Goal: Navigation & Orientation: Find specific page/section

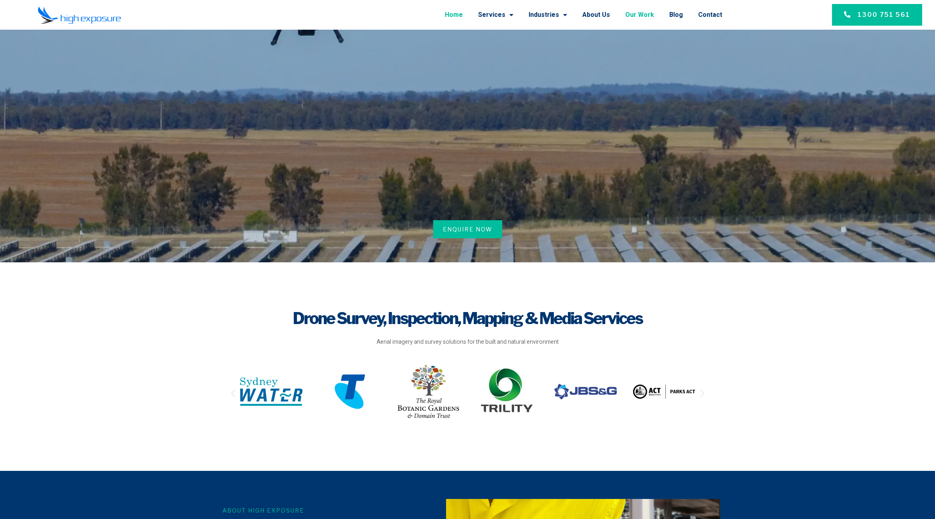
click at [648, 15] on link "Our Work" at bounding box center [639, 14] width 29 height 21
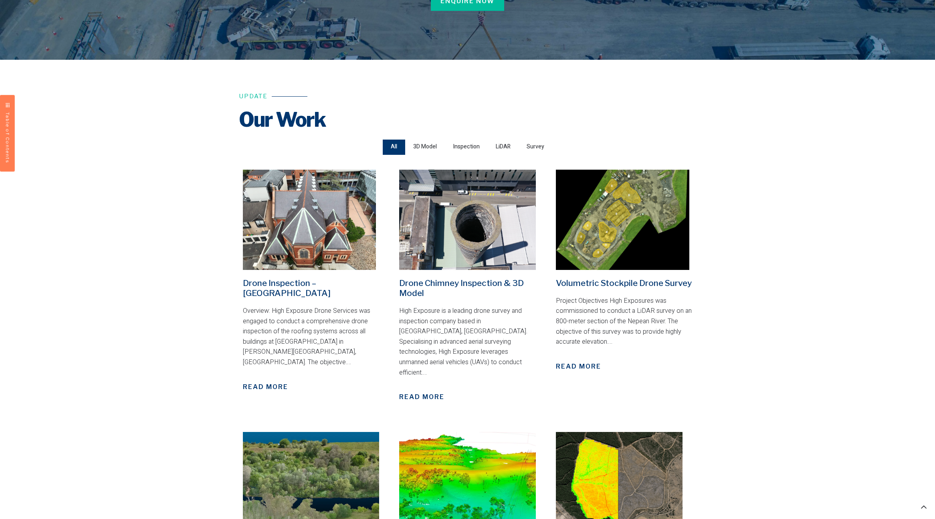
scroll to position [170, 0]
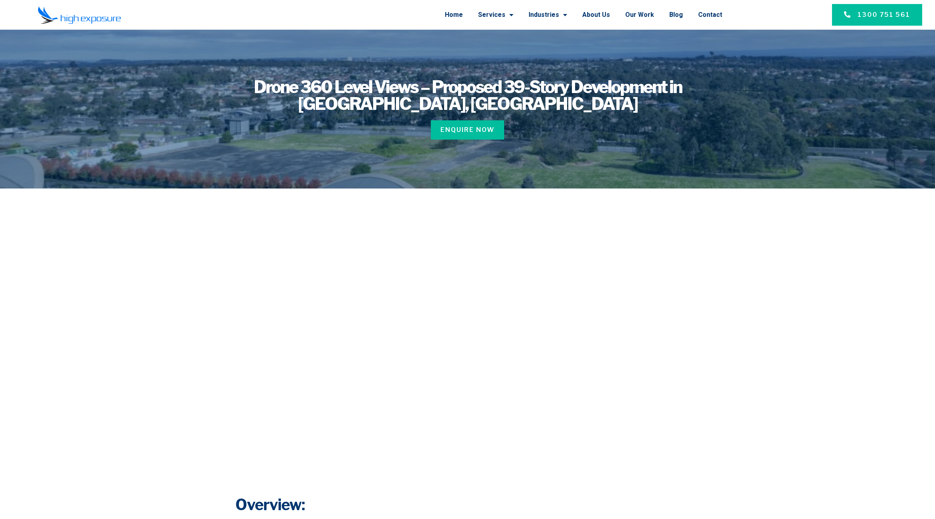
scroll to position [32, 0]
